Goal: Obtain resource: Download file/media

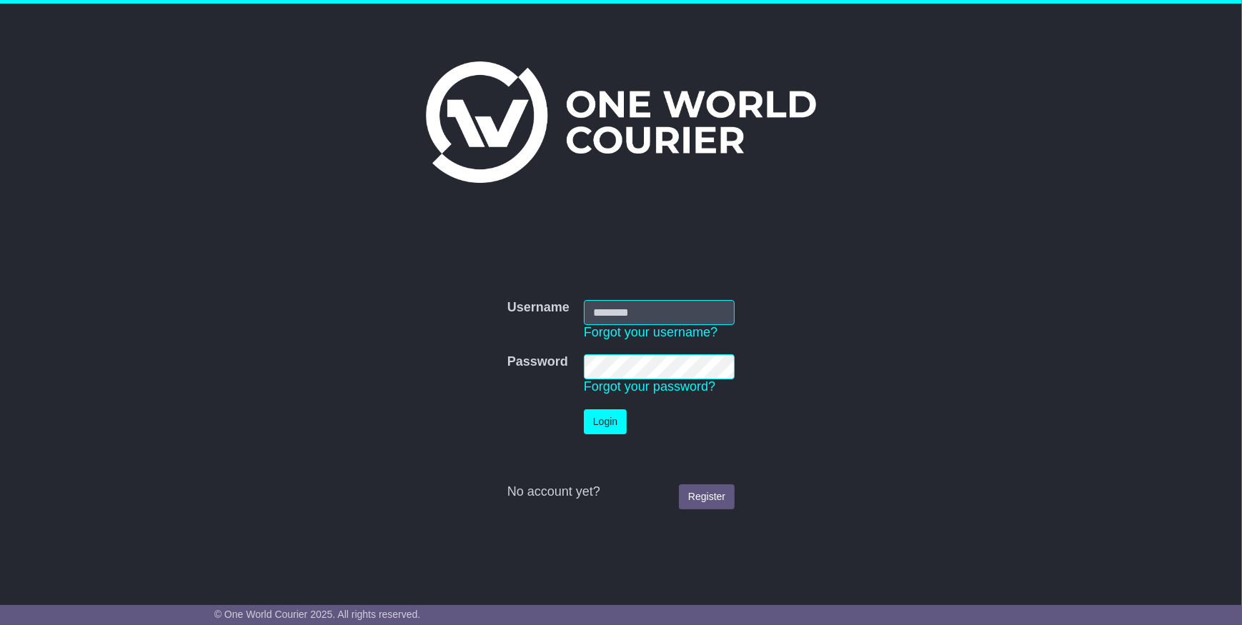
type input "**********"
click at [618, 432] on button "Login" at bounding box center [605, 422] width 43 height 25
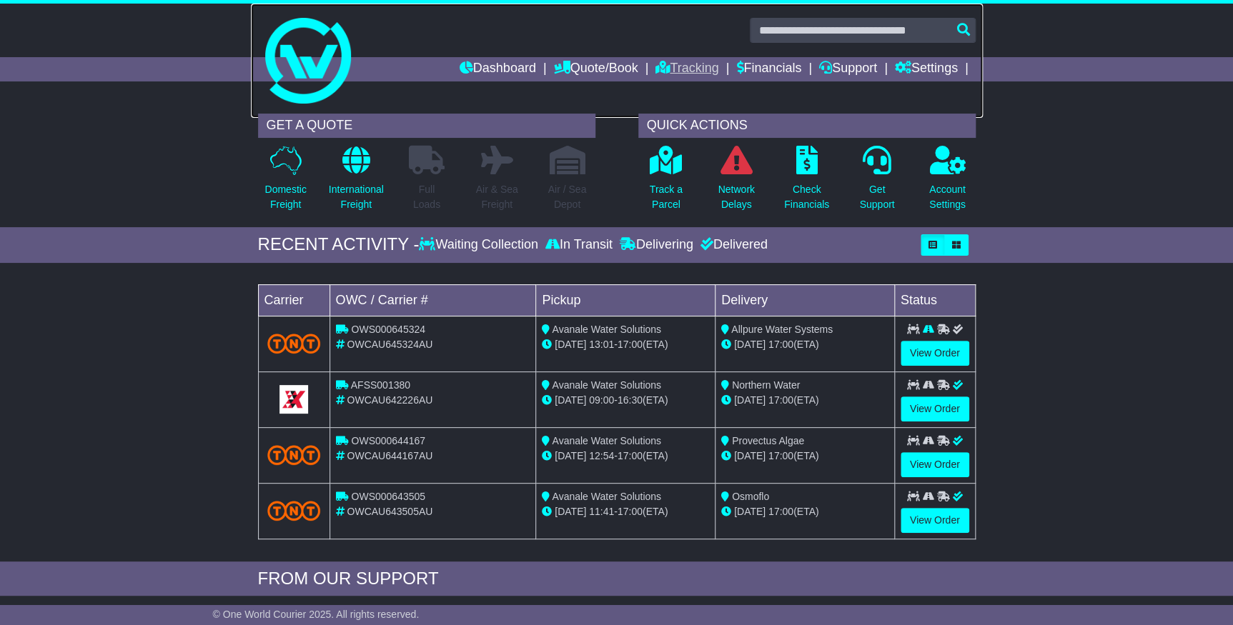
click at [701, 79] on div "Dashboard Quote/Book Domestic International Saved Quotes Drafts" at bounding box center [616, 55] width 1233 height 103
click at [700, 76] on link "Tracking" at bounding box center [686, 69] width 63 height 24
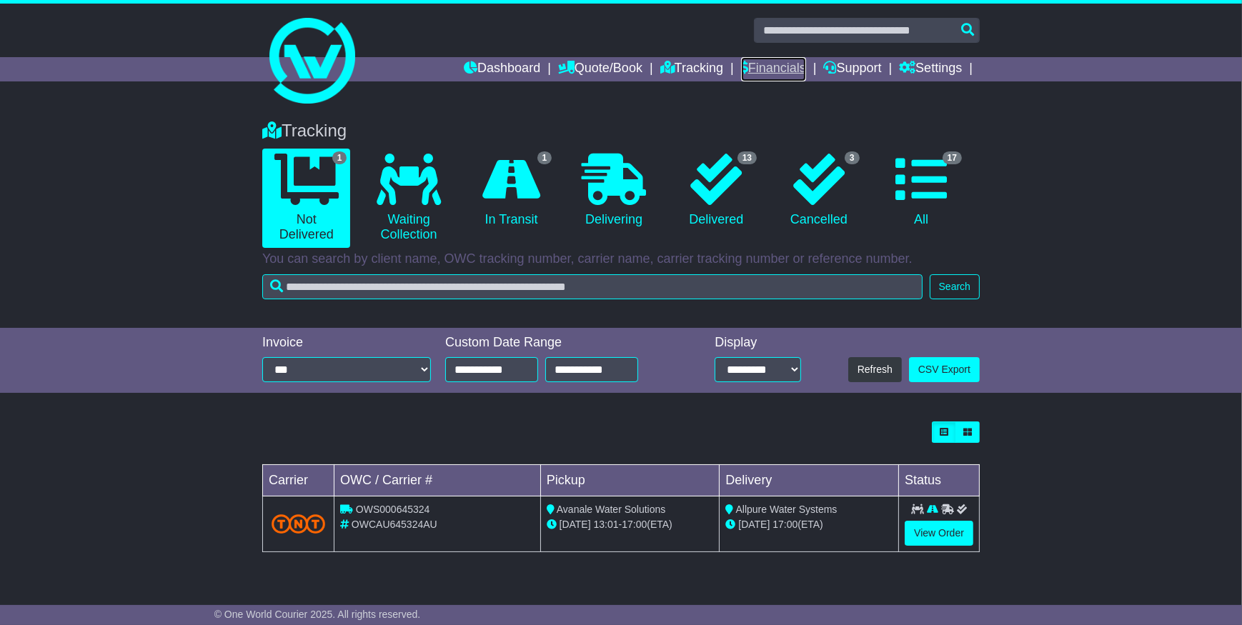
click at [774, 66] on link "Financials" at bounding box center [773, 69] width 65 height 24
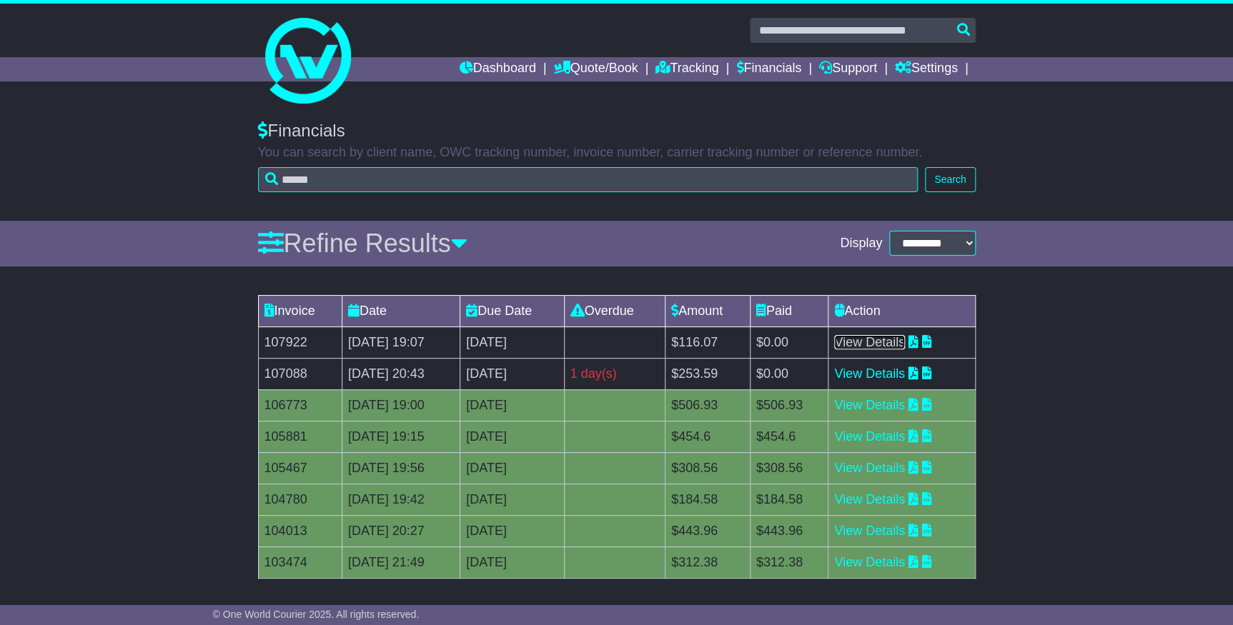
click at [905, 335] on link "View Details" at bounding box center [869, 342] width 71 height 14
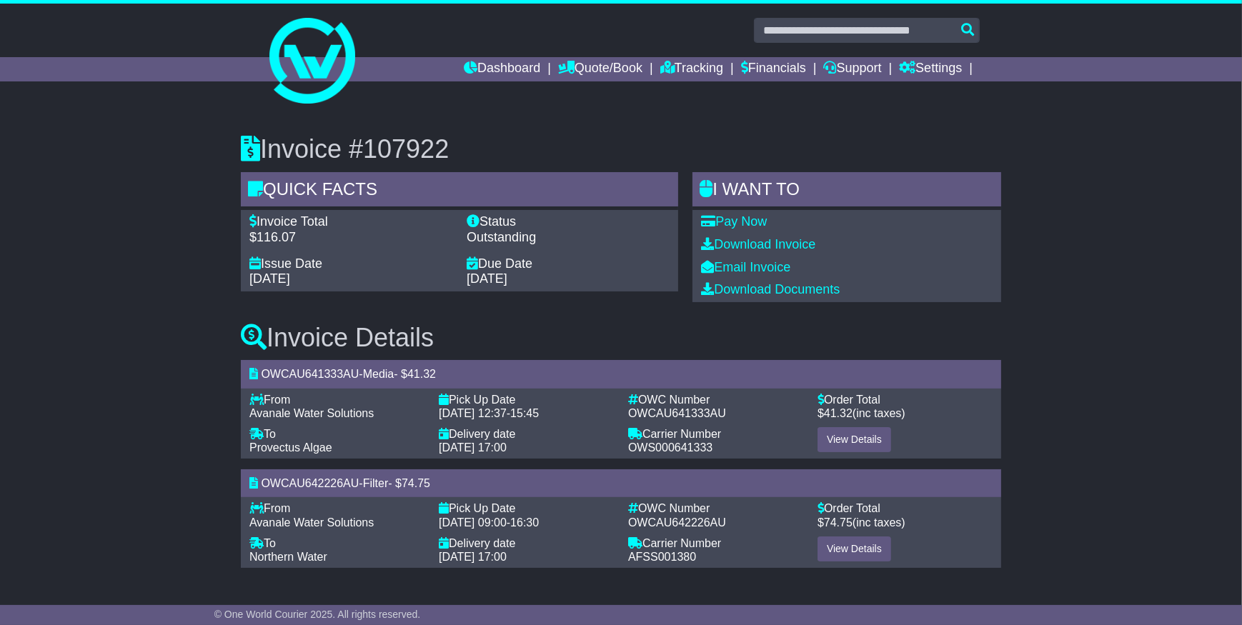
click at [751, 235] on div "Pay Now Download Invoice Email Invoice Download Documents" at bounding box center [847, 255] width 309 height 91
click at [751, 239] on link "Download Invoice" at bounding box center [758, 244] width 114 height 14
